Goal: Task Accomplishment & Management: Use online tool/utility

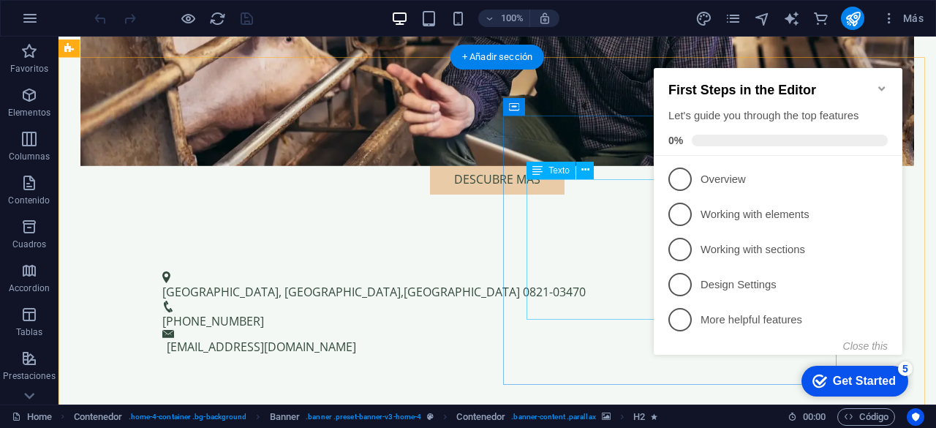
scroll to position [452, 0]
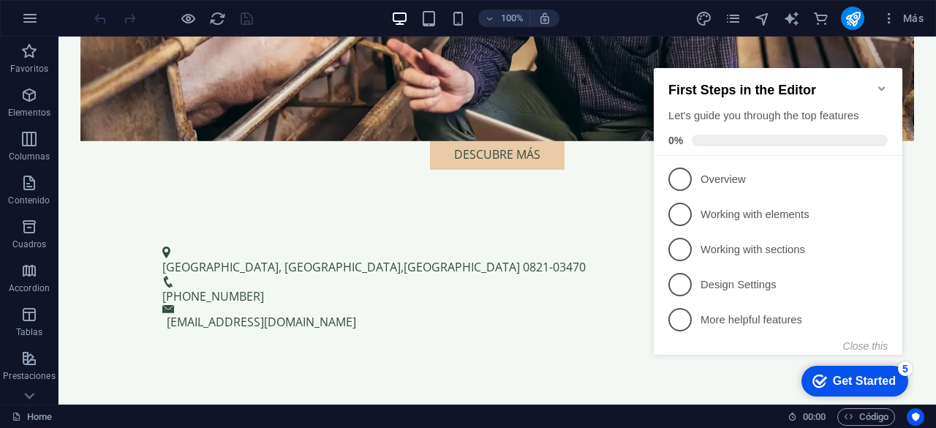
click at [875, 88] on h2 "First Steps in the Editor" at bounding box center [777, 90] width 219 height 15
click at [878, 83] on icon "Minimize checklist" at bounding box center [882, 89] width 12 height 12
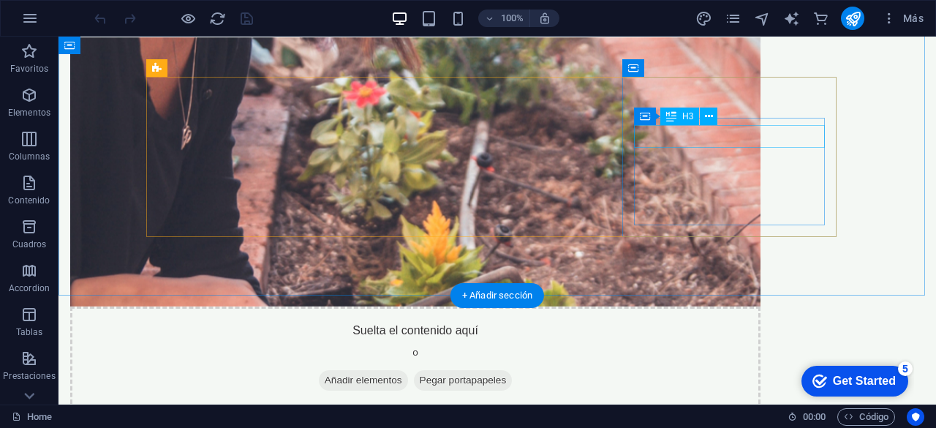
scroll to position [897, 0]
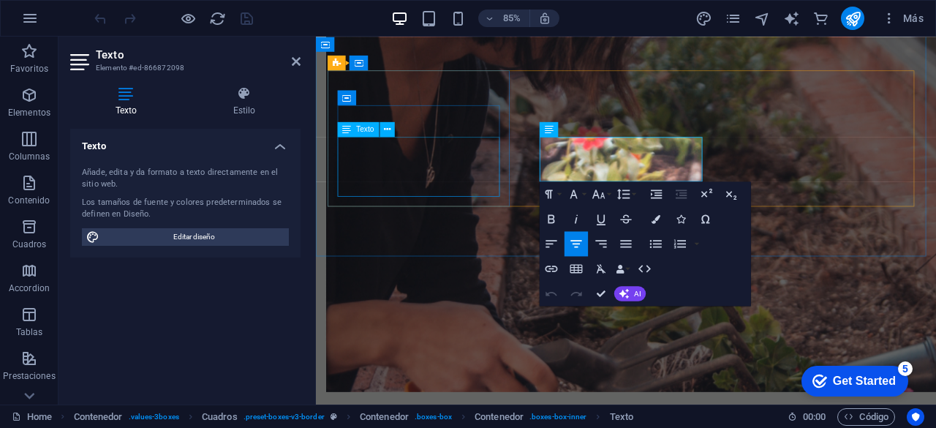
scroll to position [952, 0]
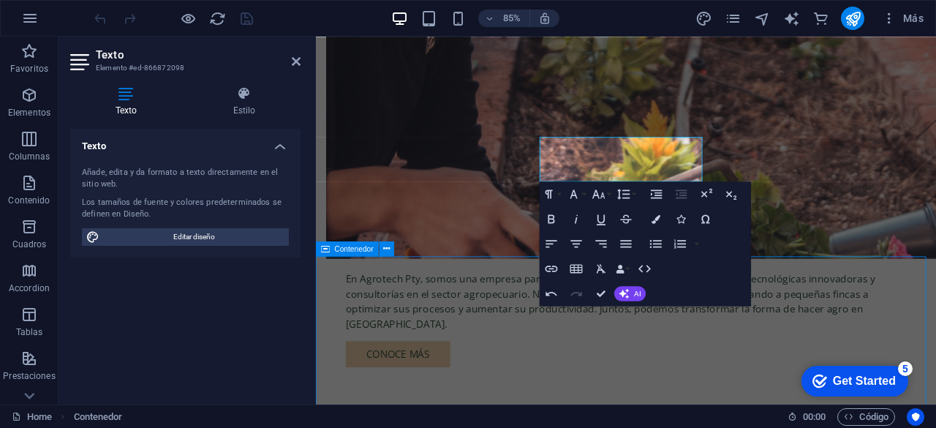
scroll to position [897, 0]
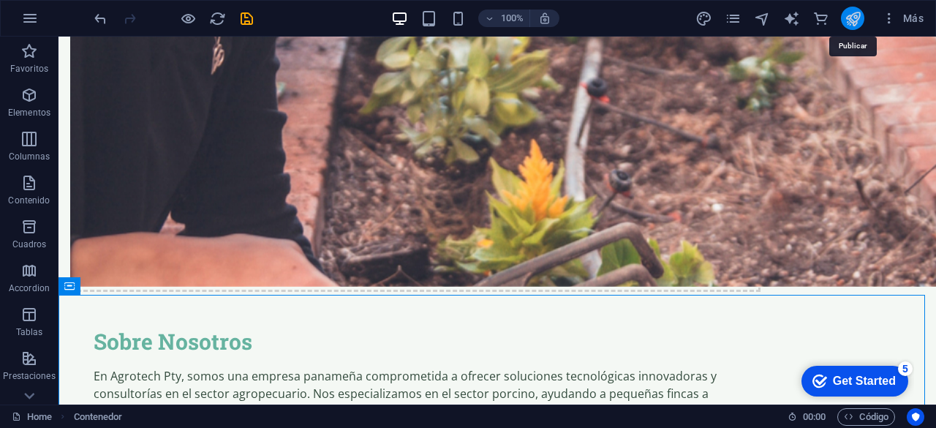
click at [850, 20] on icon "publish" at bounding box center [852, 18] width 17 height 17
